Goal: Find specific page/section: Find specific page/section

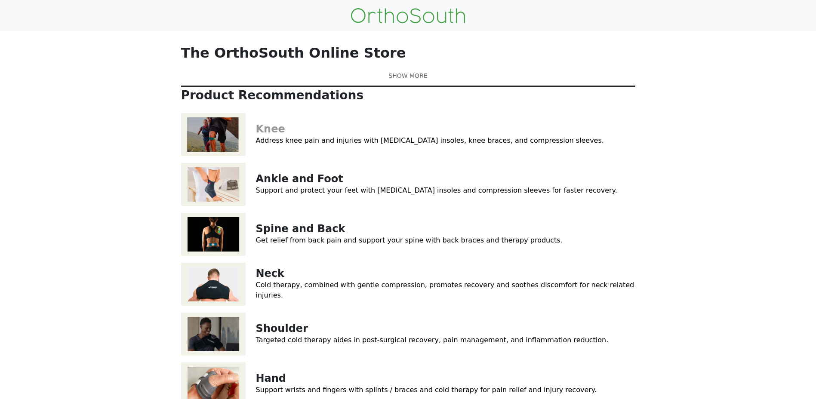
click at [264, 135] on link "Knee" at bounding box center [270, 129] width 29 height 12
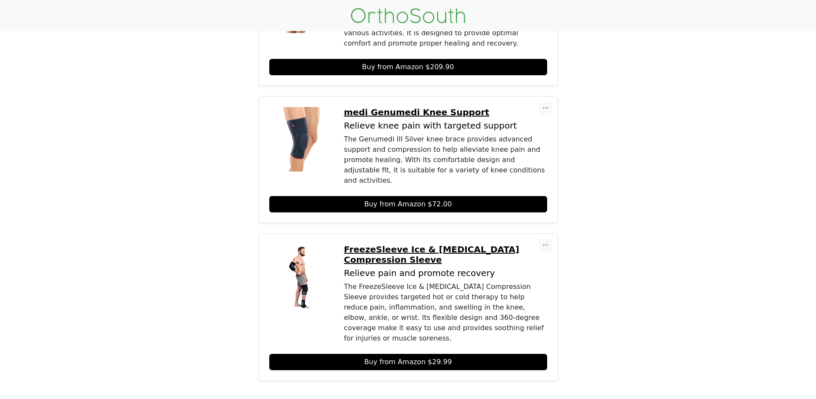
scroll to position [595, 0]
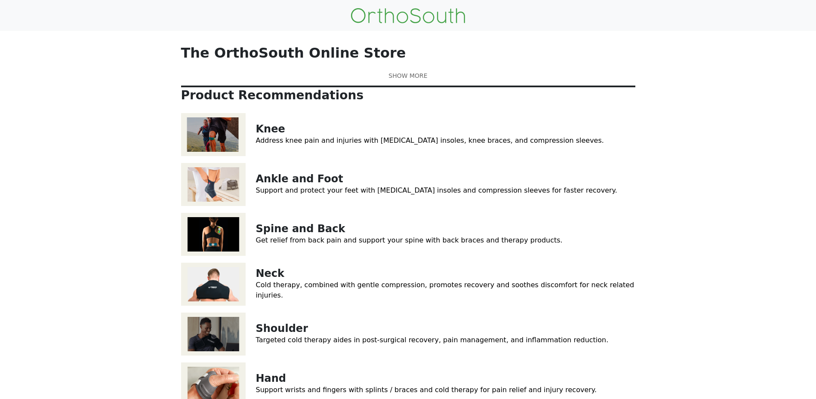
click at [403, 84] on div "The OrthoSouth online store is a curated selection of products that have been c…" at bounding box center [408, 76] width 455 height 16
click at [409, 80] on link at bounding box center [408, 75] width 455 height 9
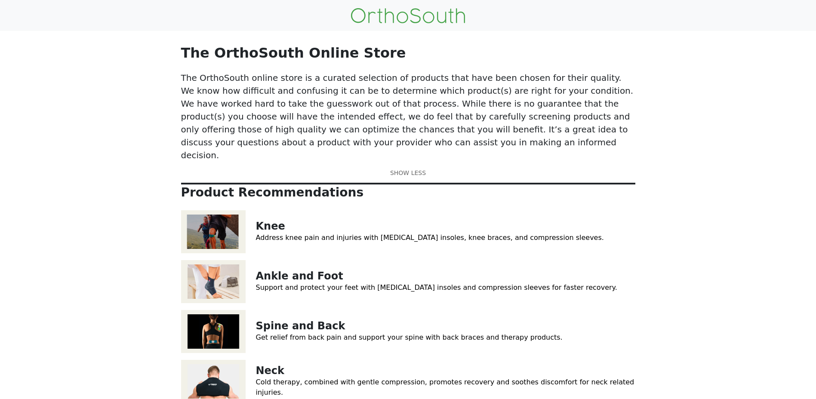
click at [389, 20] on img at bounding box center [408, 15] width 114 height 15
